Goal: Task Accomplishment & Management: Use online tool/utility

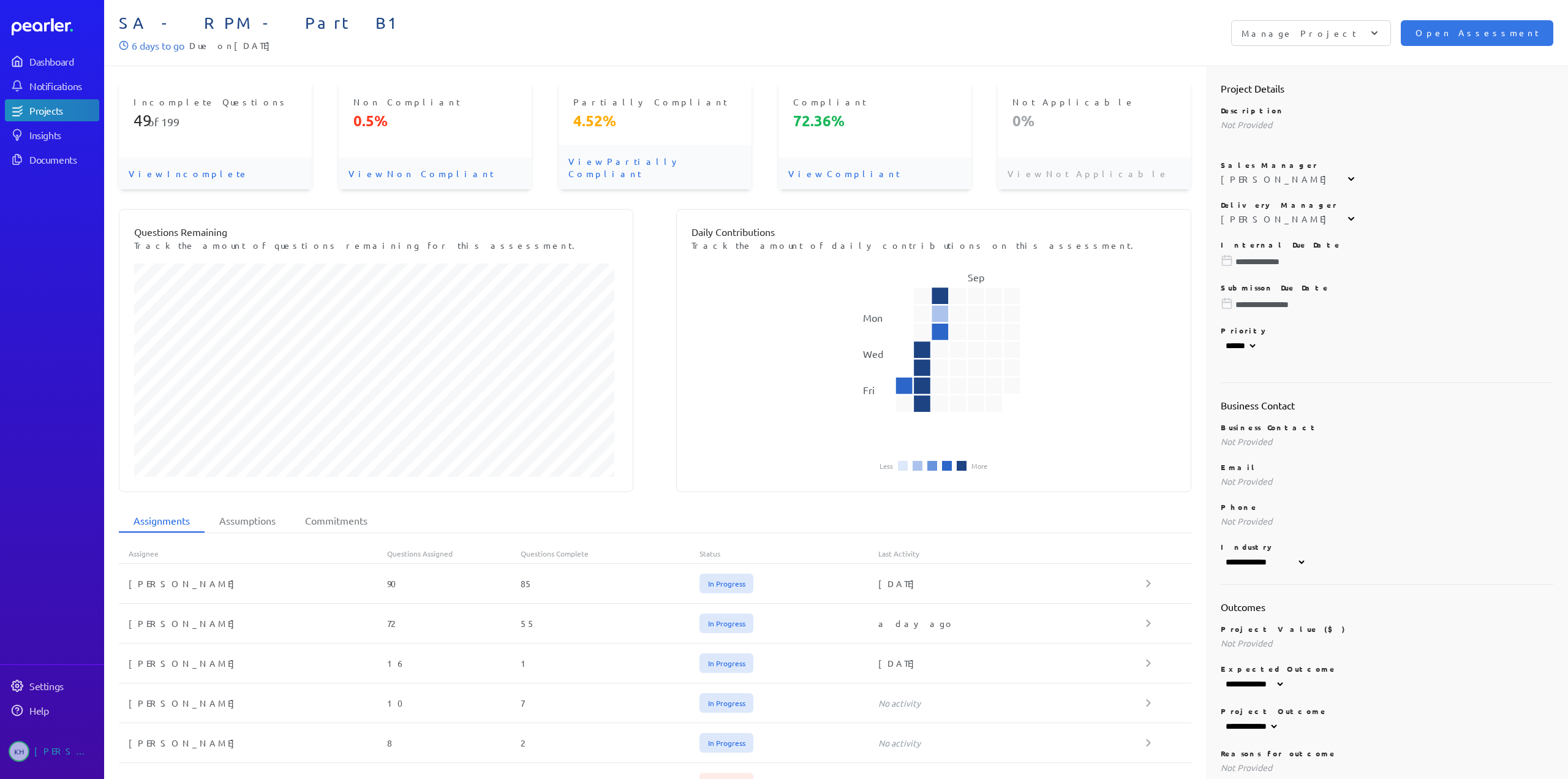
select select "******"
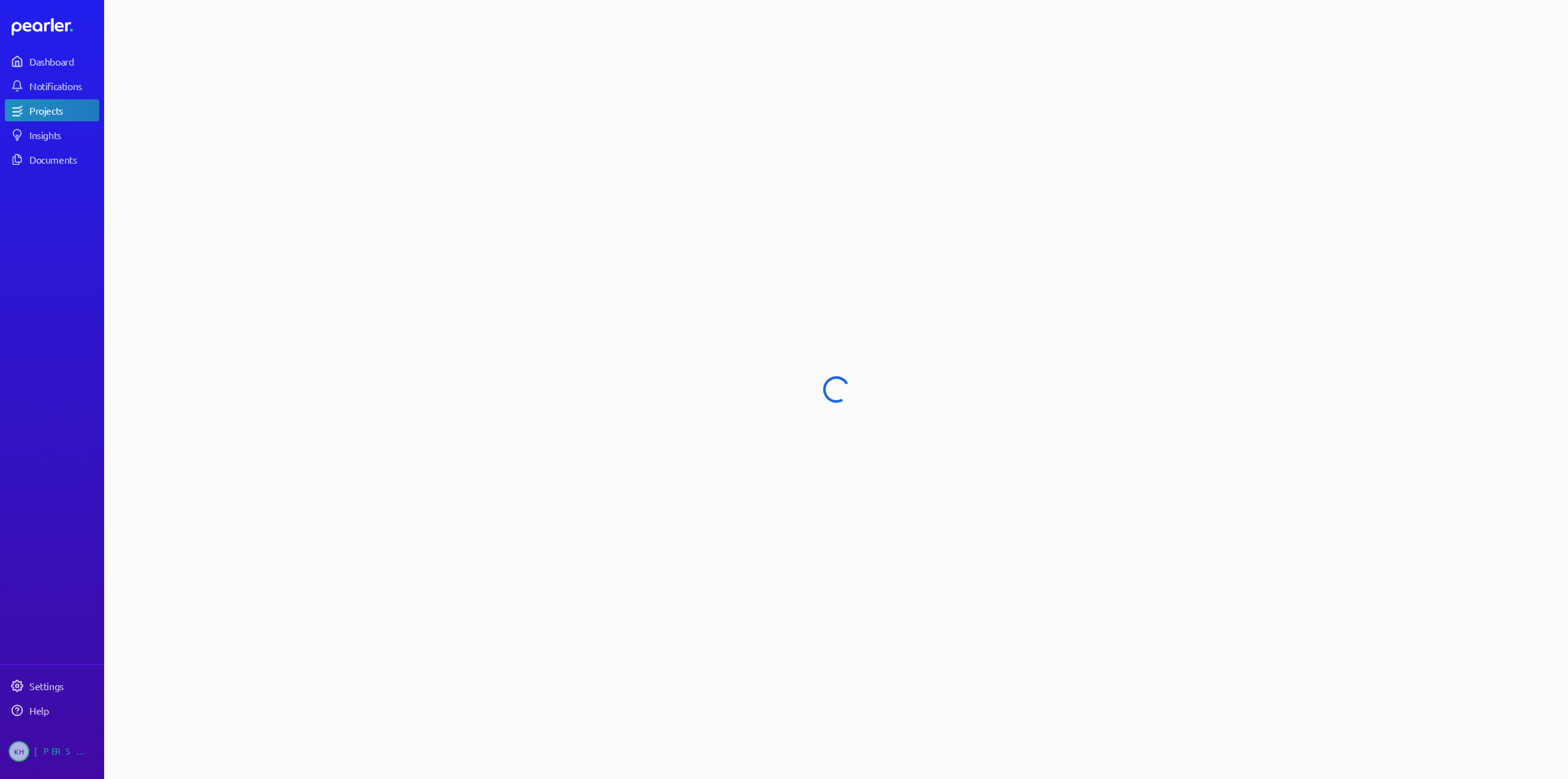
select select "******"
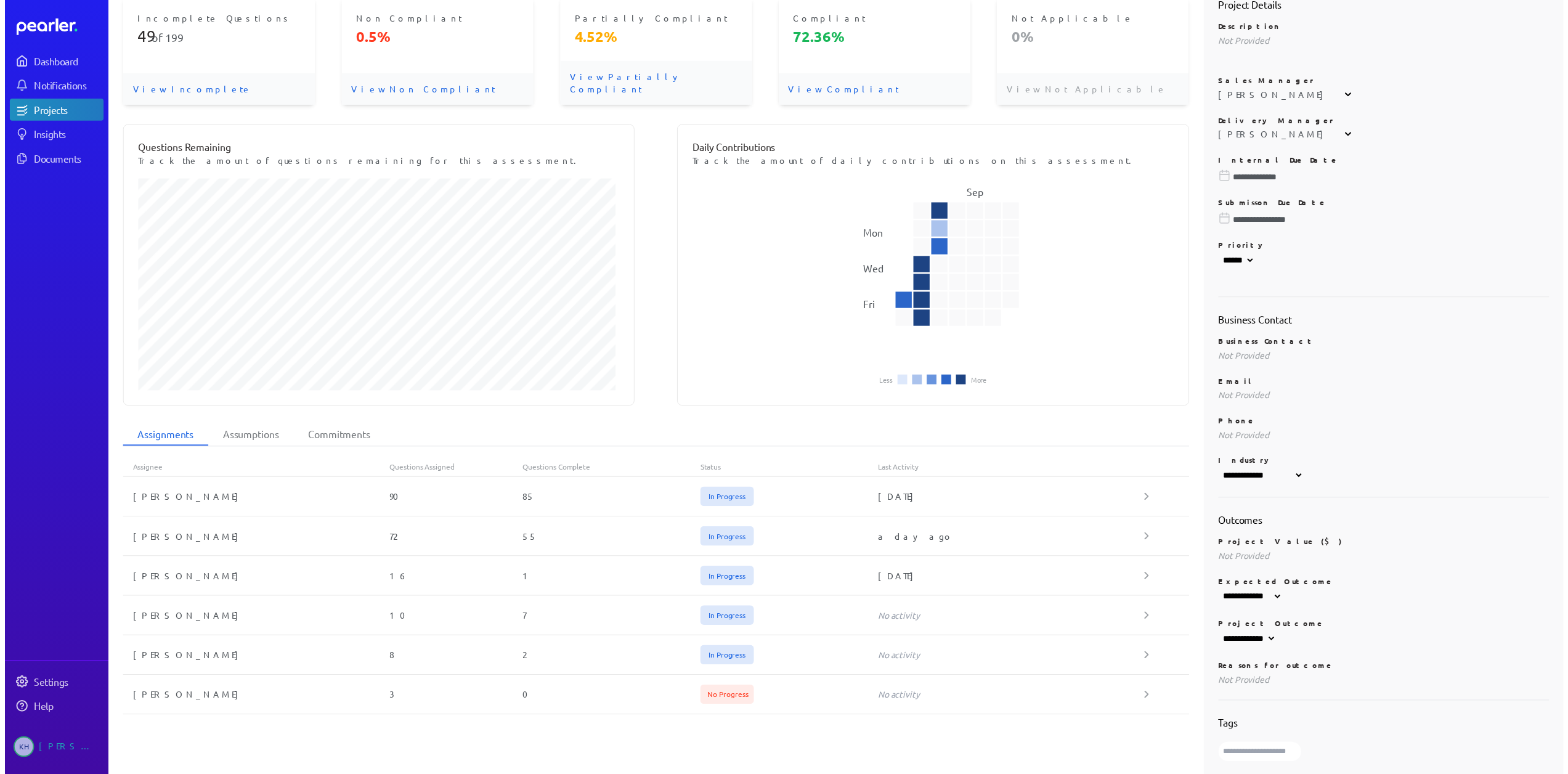
scroll to position [90, 0]
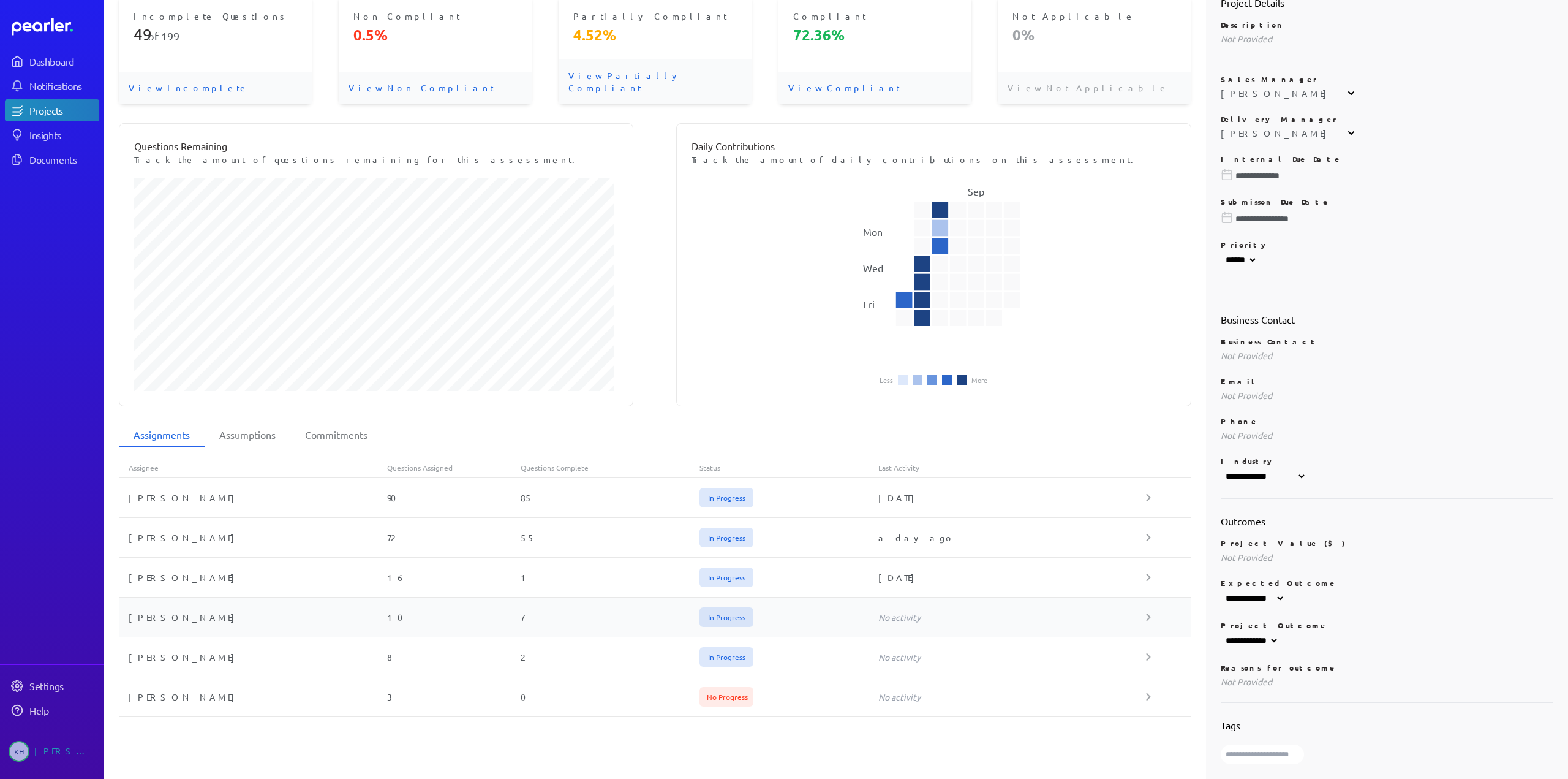
click at [154, 611] on div "[PERSON_NAME]" at bounding box center [253, 617] width 268 height 12
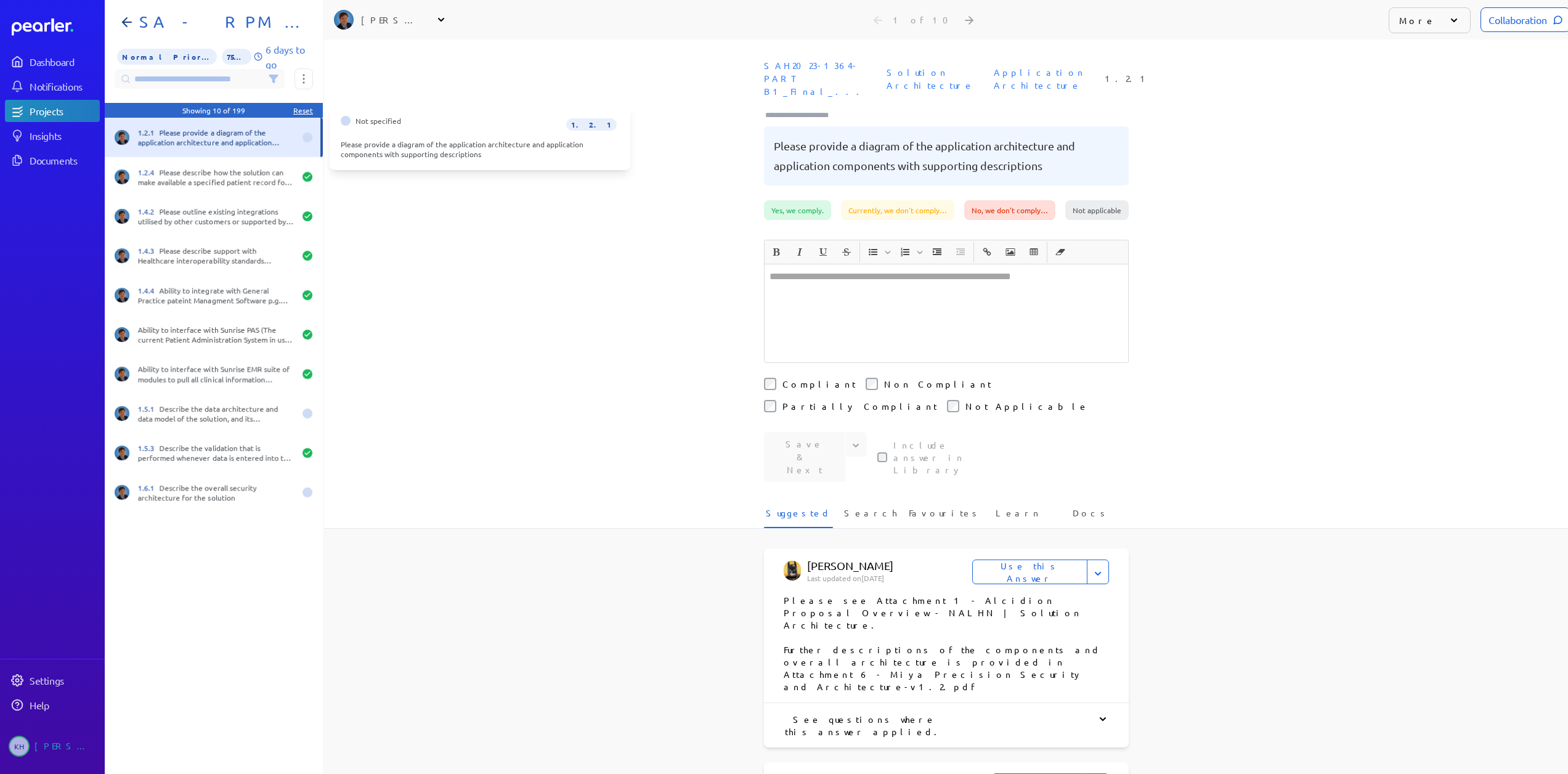
click at [231, 144] on div "1.2.1 Please provide a diagram of the application architecture and application …" at bounding box center [216, 137] width 157 height 20
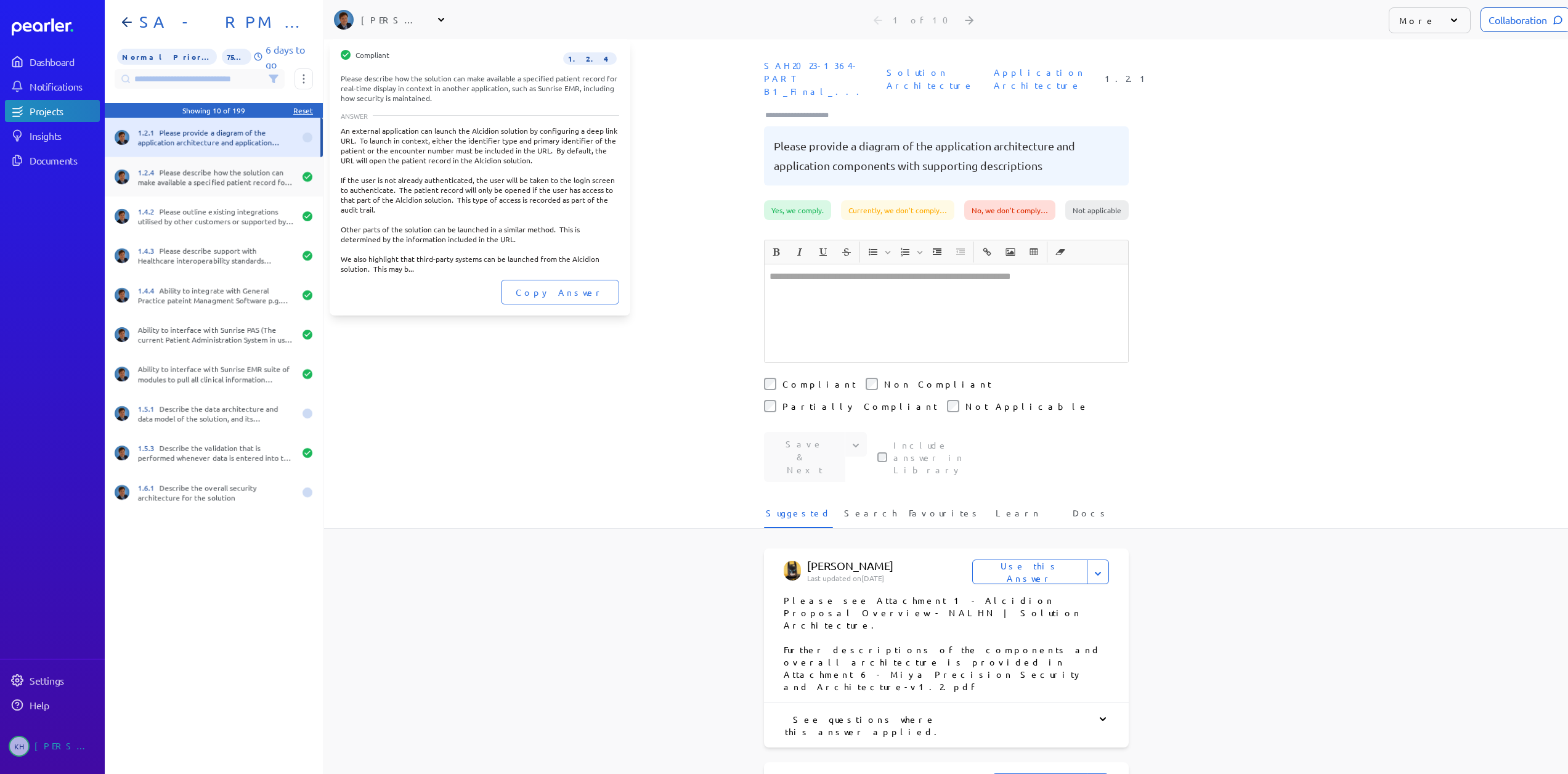
click at [224, 169] on div "1.2.4 Please describe how the solution can make available a specified patient r…" at bounding box center [216, 177] width 157 height 20
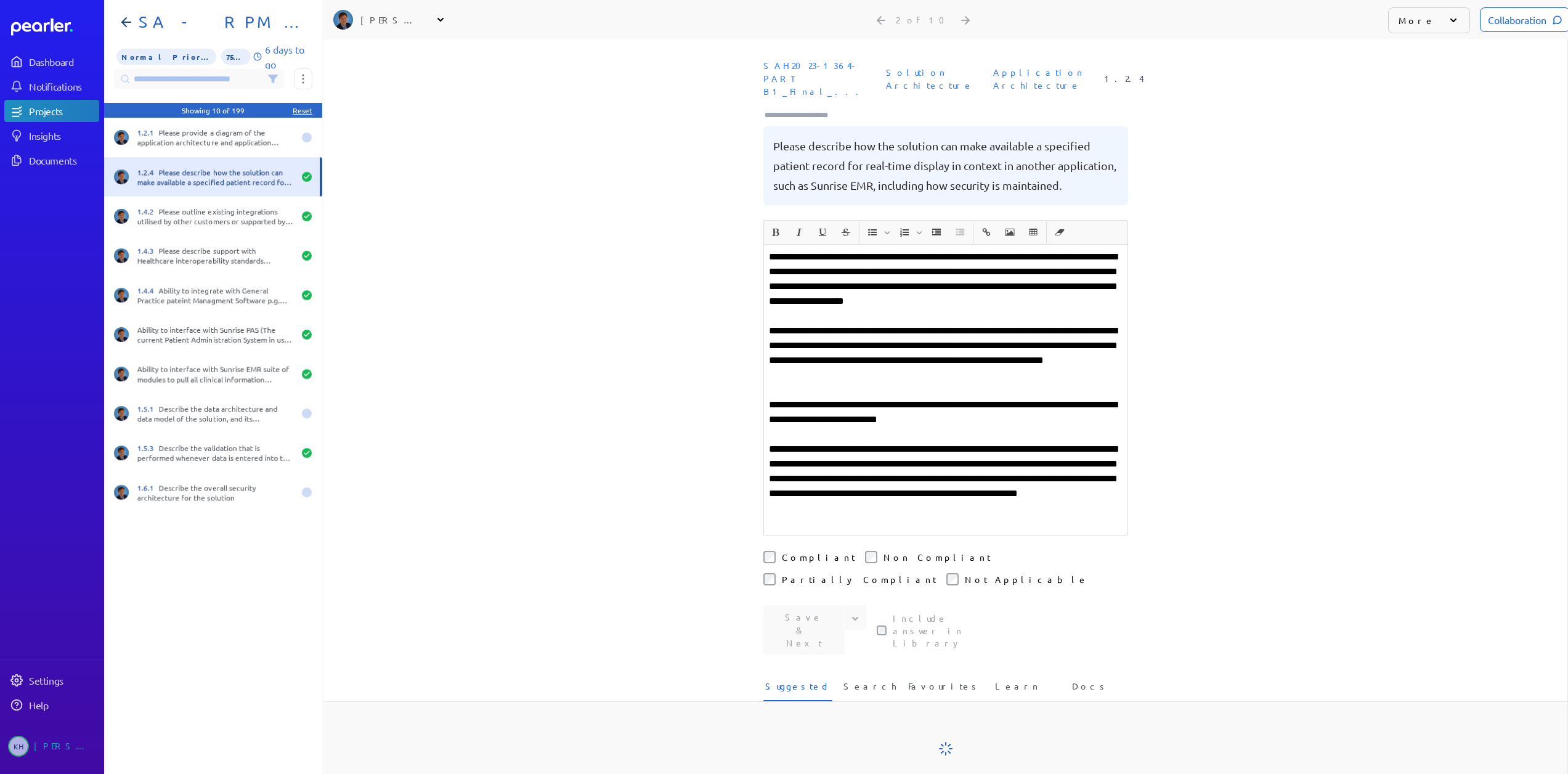
scroll to position [0, 10]
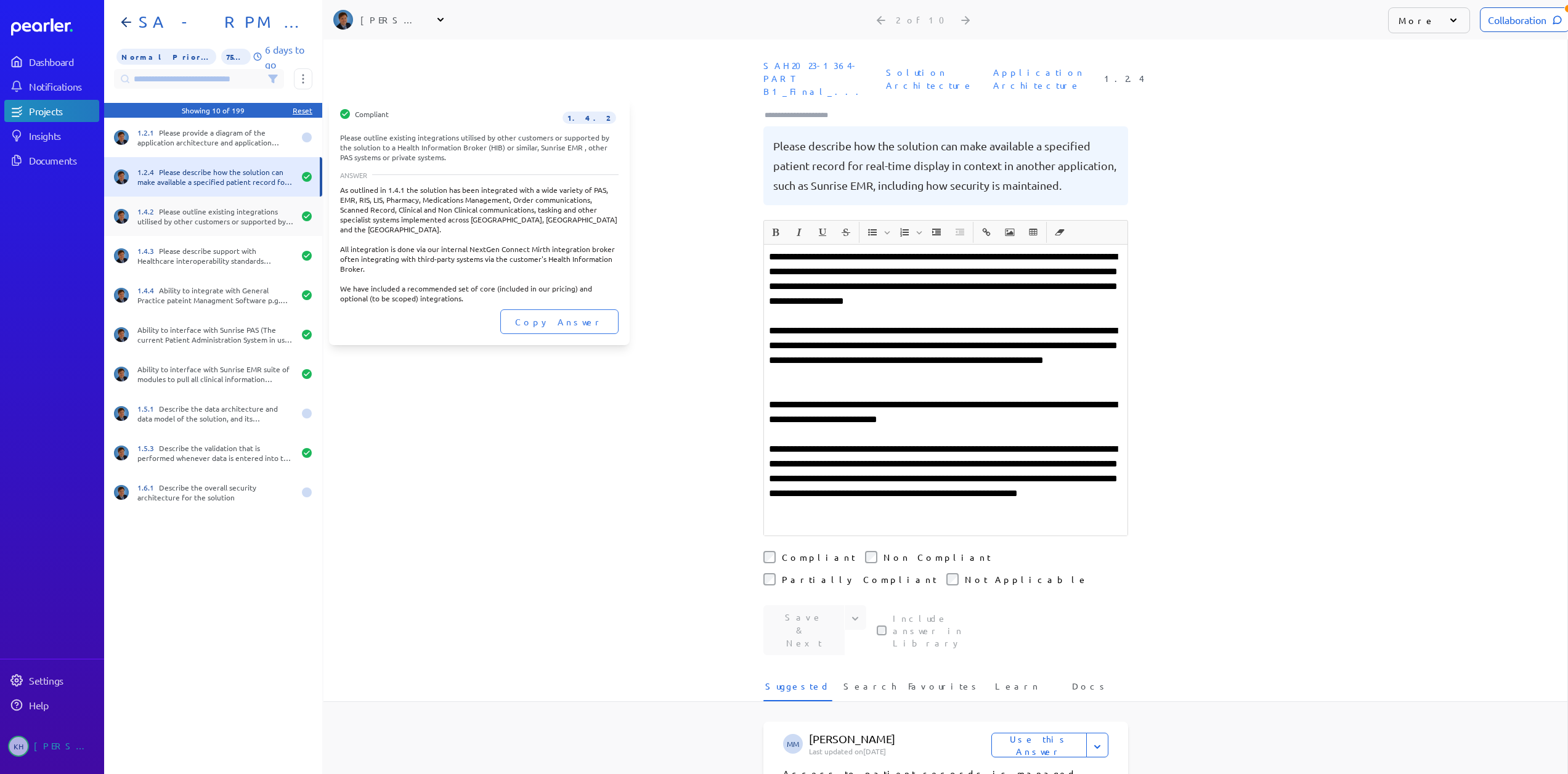
click at [213, 221] on div "1.4.2 Please outline existing integrations utilised by other customers or suppo…" at bounding box center [215, 216] width 157 height 20
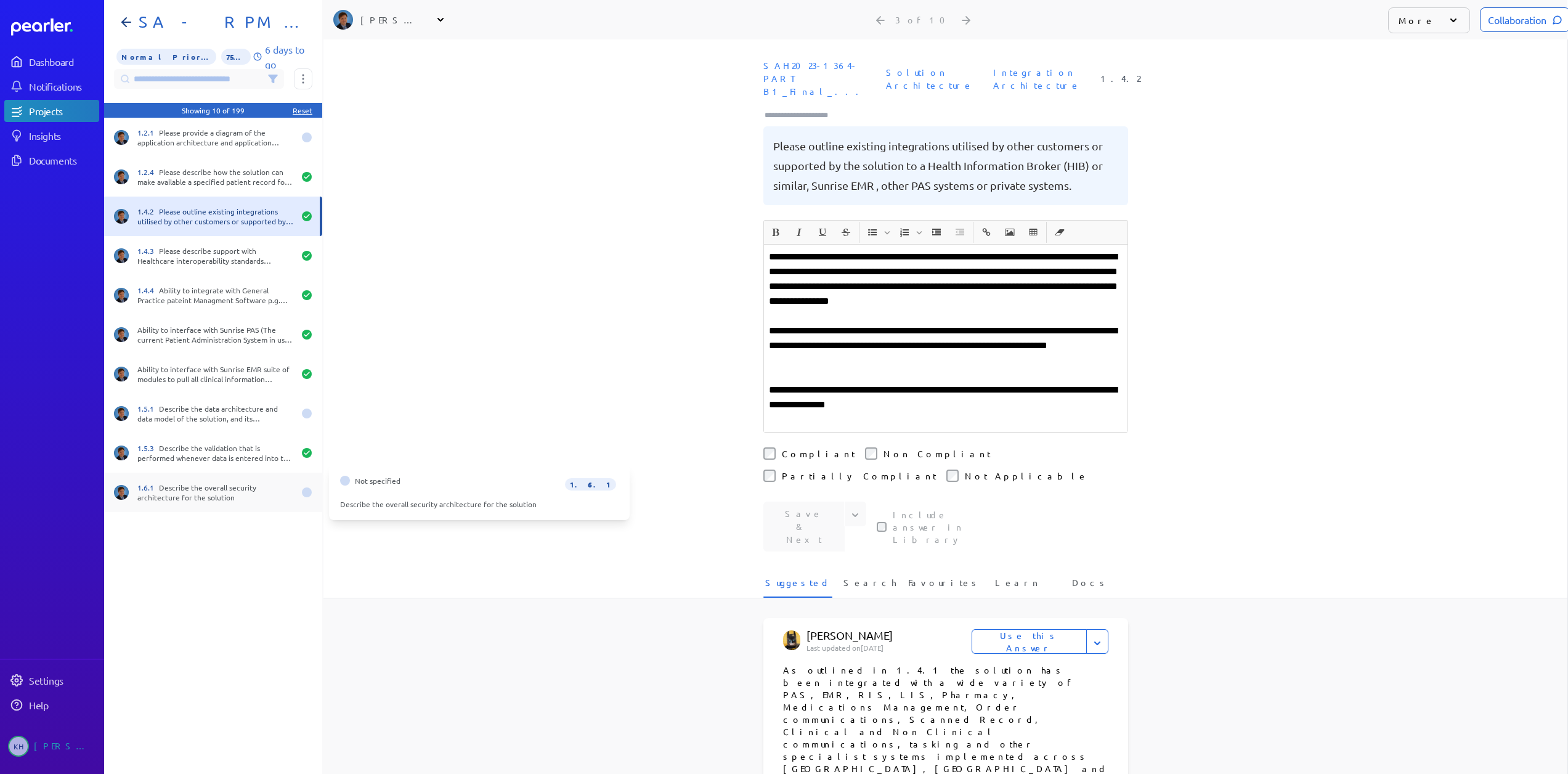
click at [208, 498] on div "1.6.1 Describe the overall security architecture for the solution" at bounding box center [215, 492] width 157 height 20
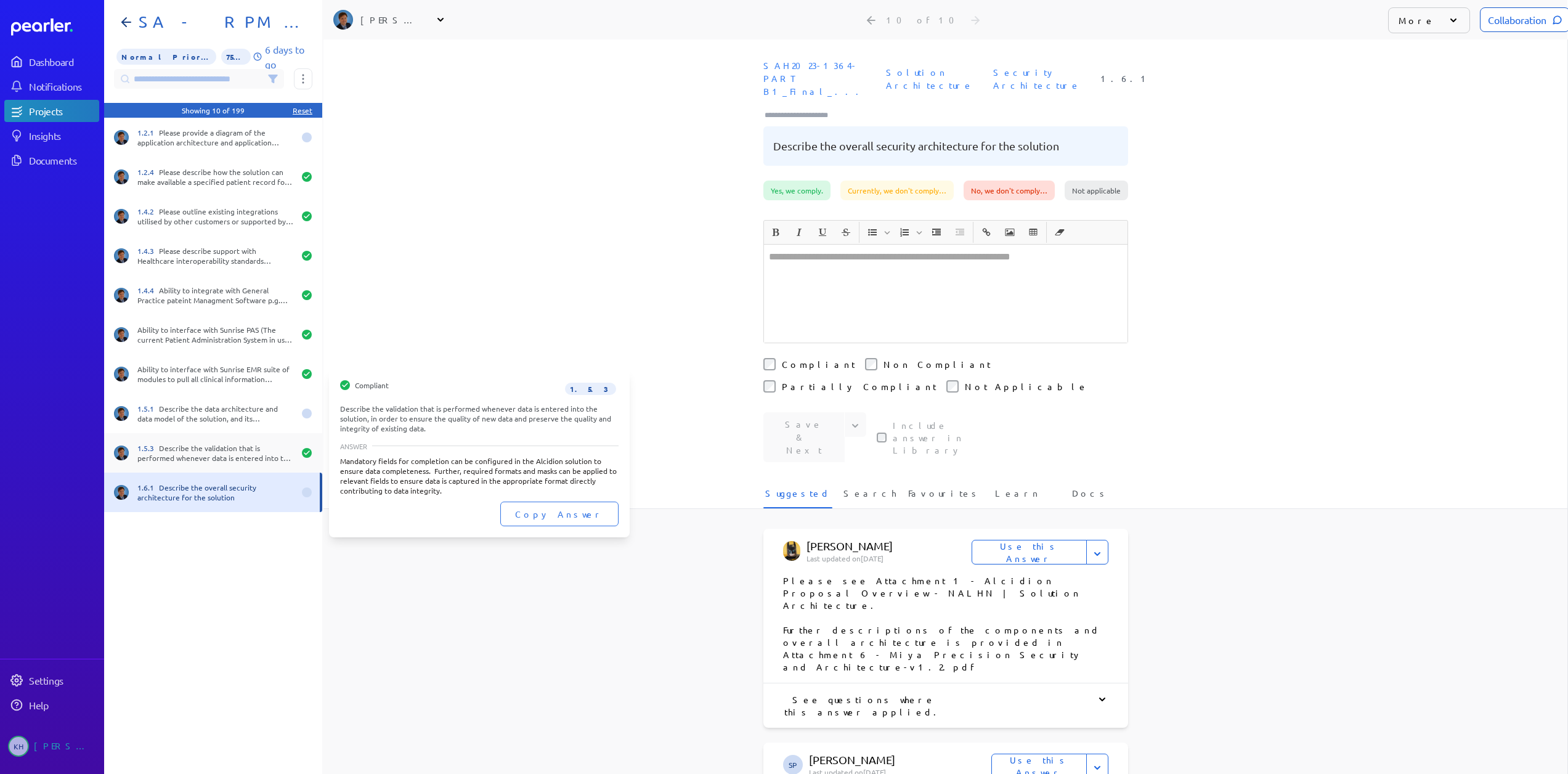
click at [221, 446] on div "1.5.3 Describe the validation that is performed whenever data is entered into t…" at bounding box center [215, 453] width 157 height 20
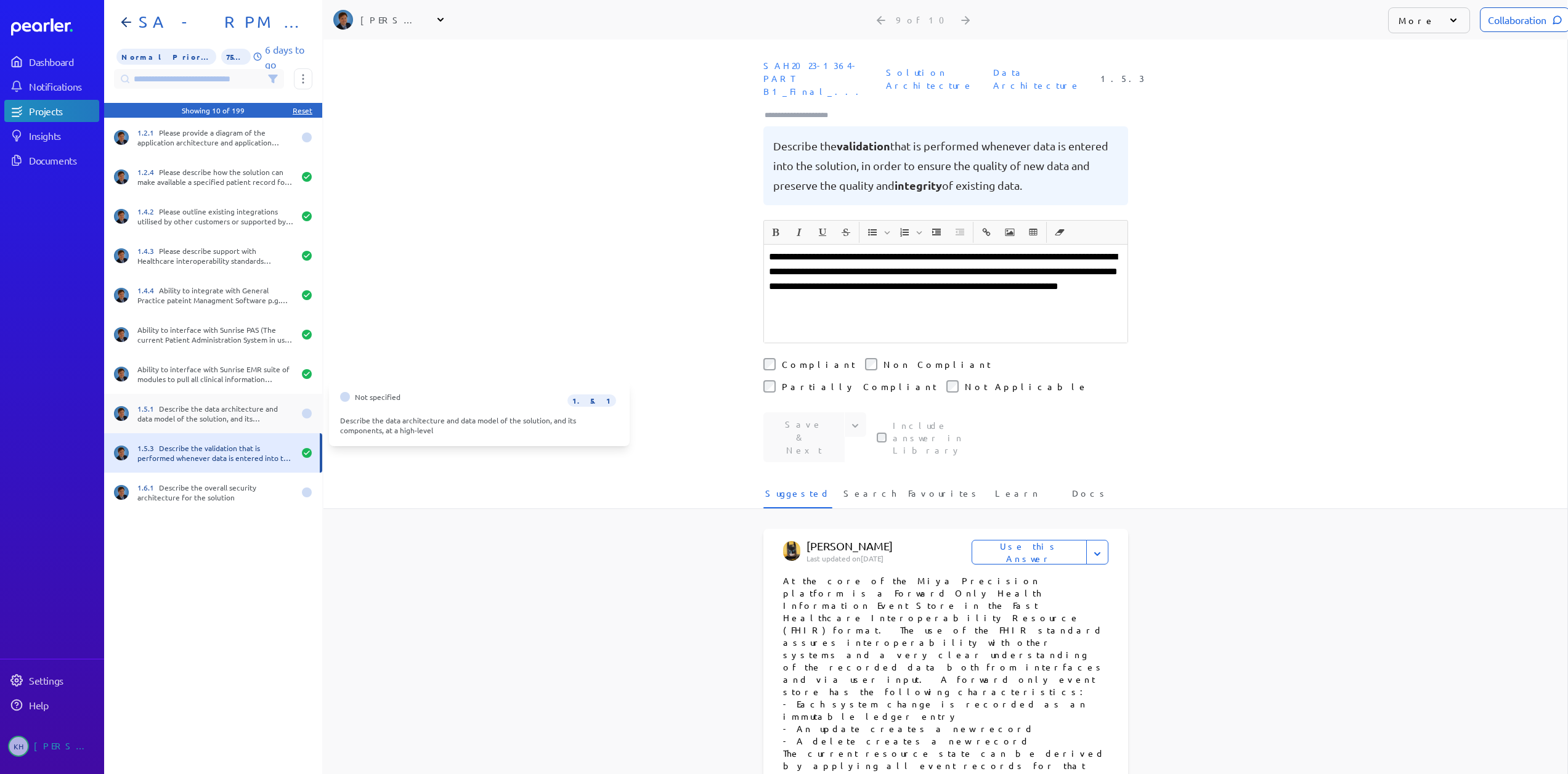
click at [215, 409] on div "1.5.1 Describe the data architecture and data model of the solution, and its co…" at bounding box center [215, 413] width 157 height 20
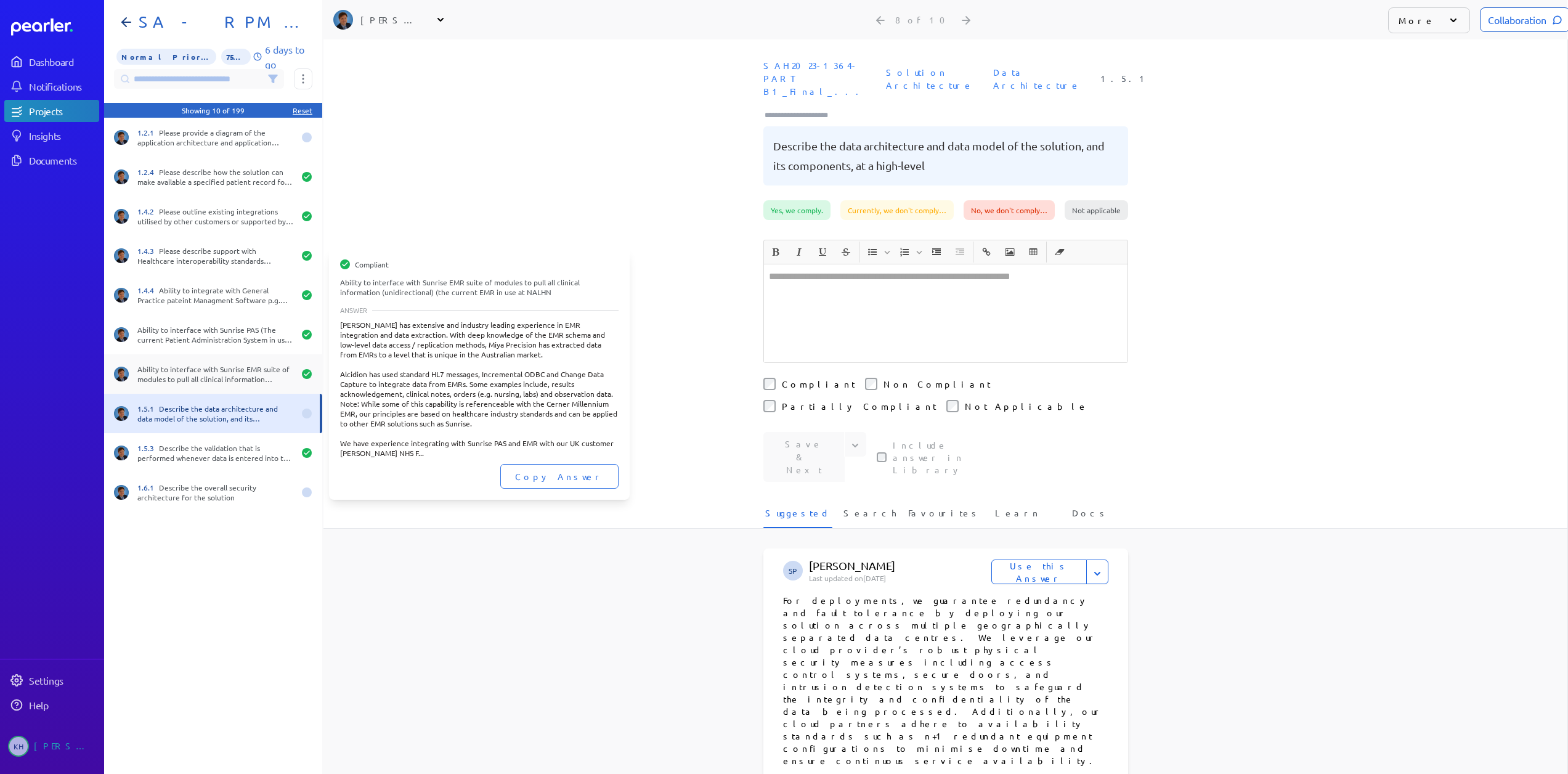
click at [228, 374] on div "Ability to interface with Sunrise EMR suite of modules to pull all clinical inf…" at bounding box center [215, 374] width 157 height 20
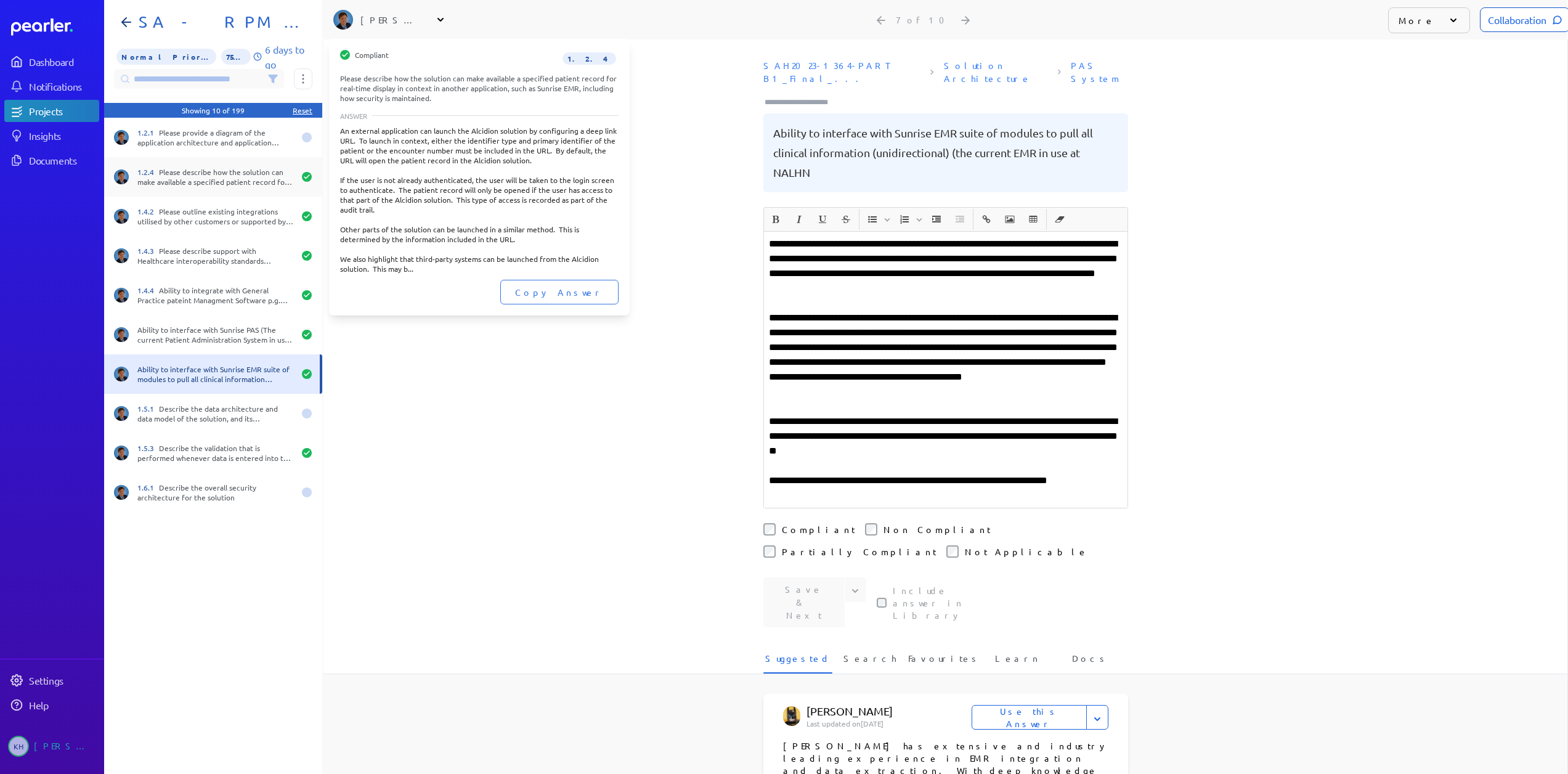
click at [217, 190] on div "1.2.4 Please describe how the solution can make available a specified patient r…" at bounding box center [213, 176] width 218 height 40
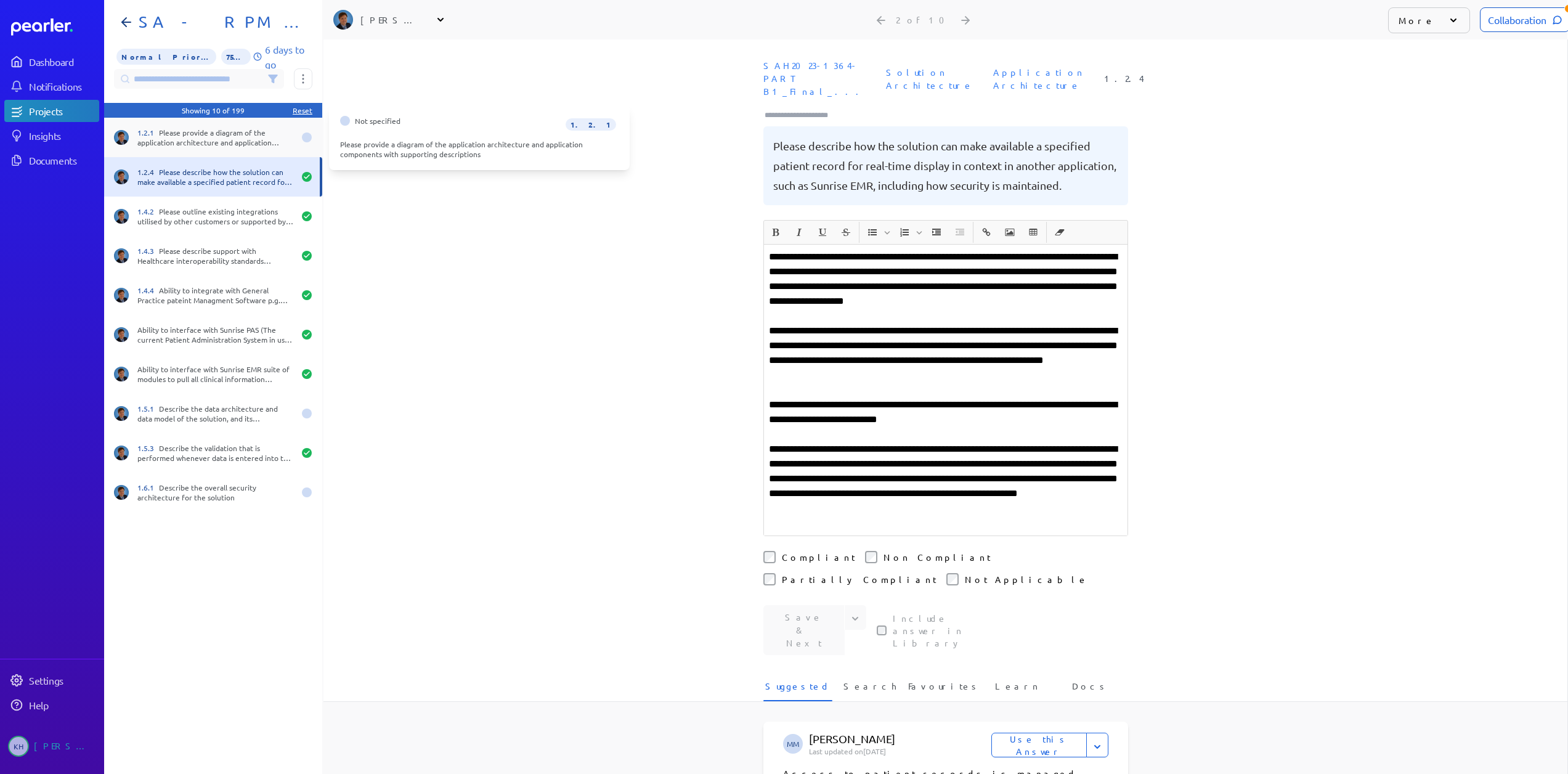
click at [219, 146] on div "1.2.1 Please provide a diagram of the application architecture and application …" at bounding box center [215, 137] width 157 height 20
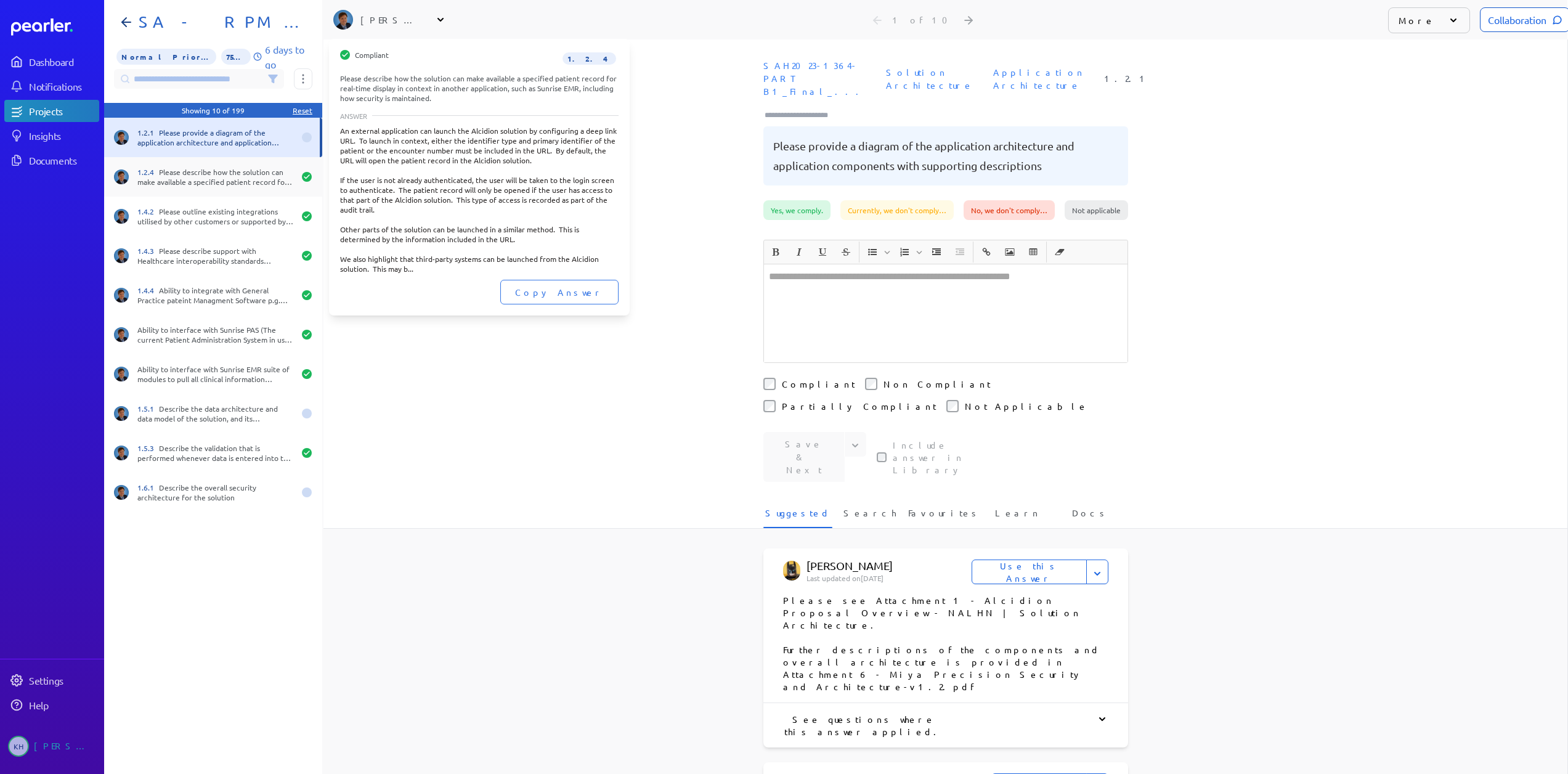
click at [204, 176] on div "1.2.4 Please describe how the solution can make available a specified patient r…" at bounding box center [215, 177] width 157 height 20
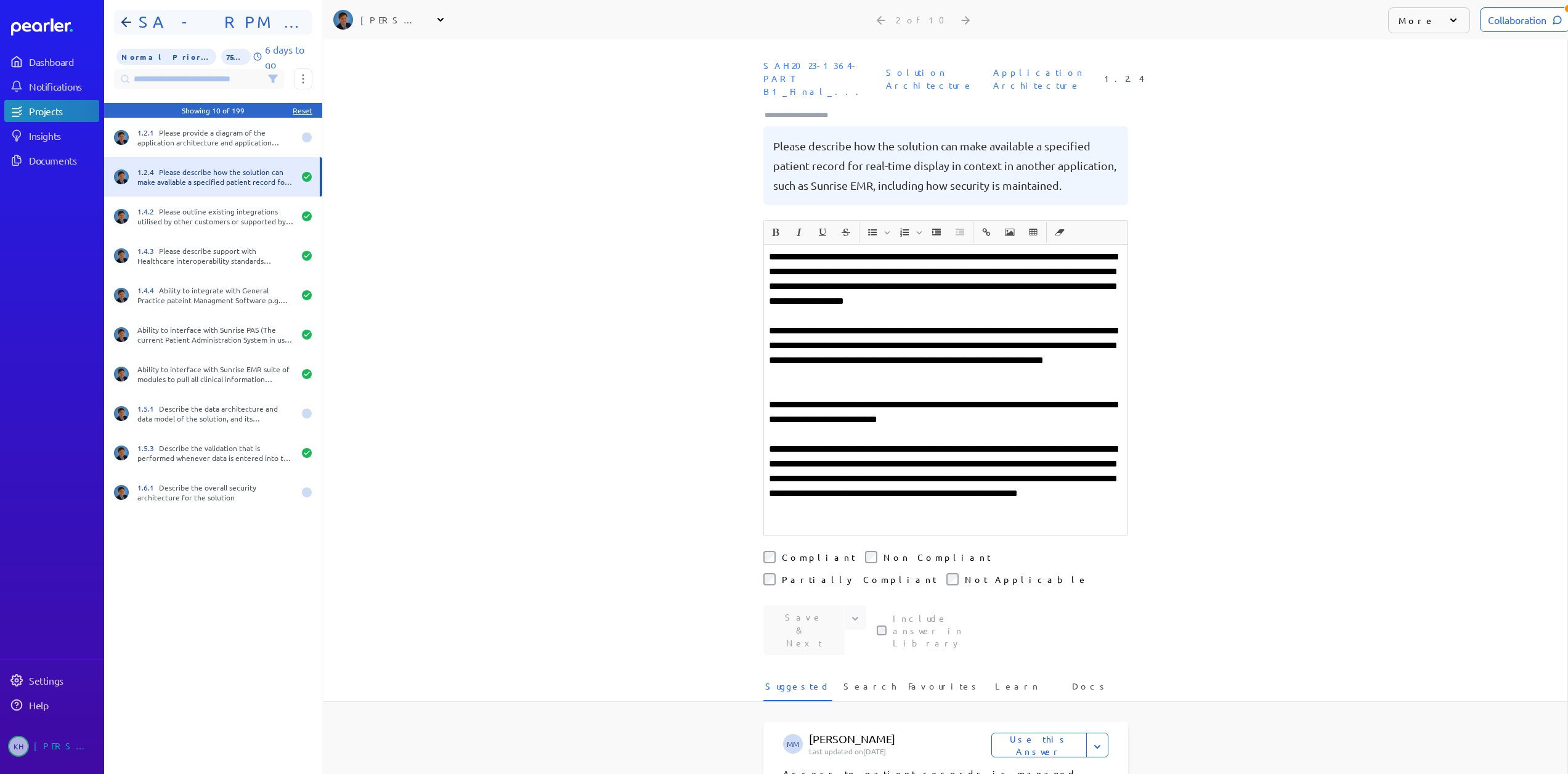
click at [210, 27] on h1 "SA - RPM - Part B1" at bounding box center [217, 22] width 169 height 20
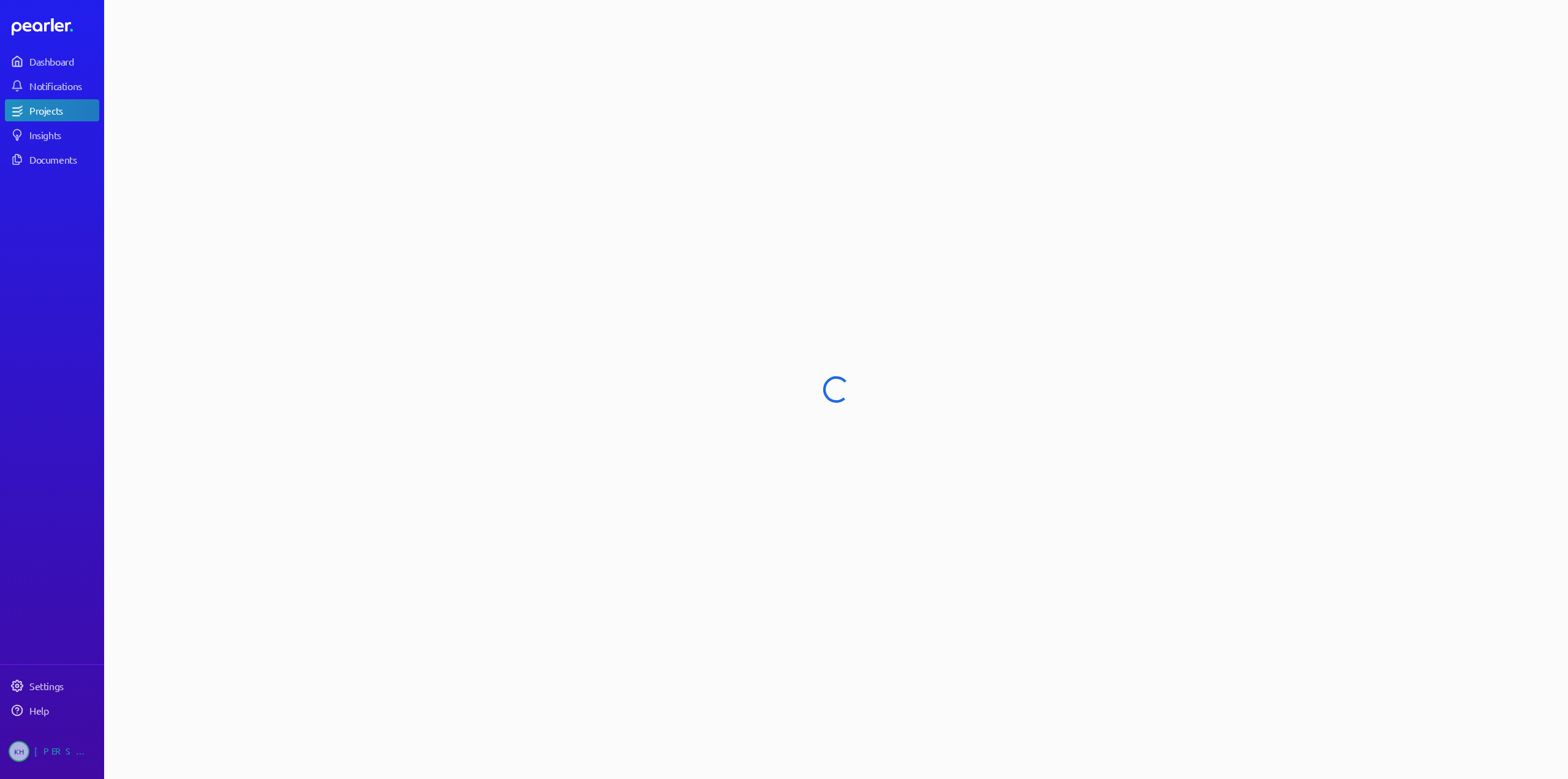
select select "******"
